Goal: Find specific page/section: Find specific page/section

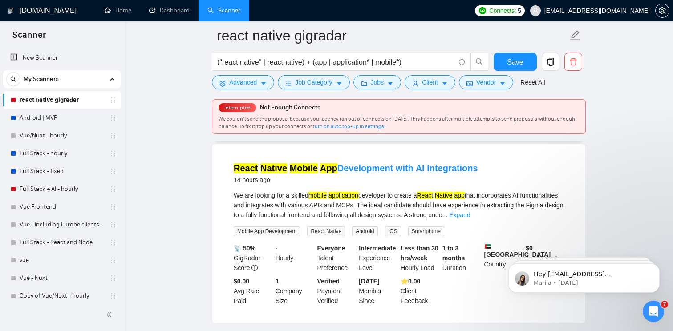
scroll to position [288, 0]
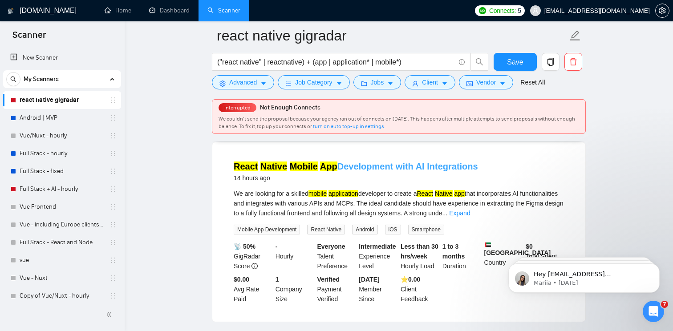
click at [331, 164] on mark "App" at bounding box center [328, 166] width 17 height 10
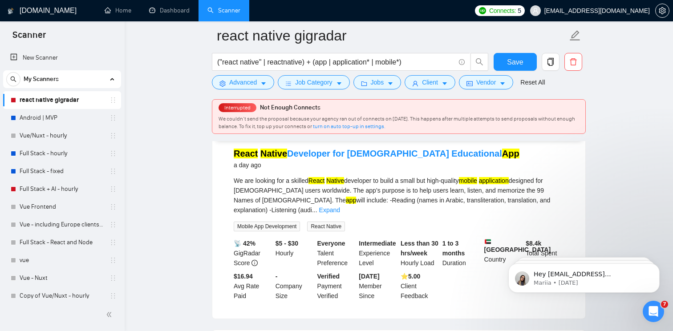
scroll to position [492, 0]
click at [40, 119] on link "Android | MVP" at bounding box center [62, 118] width 85 height 18
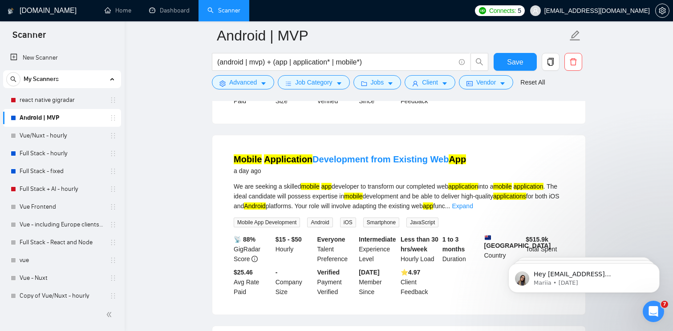
scroll to position [815, 0]
